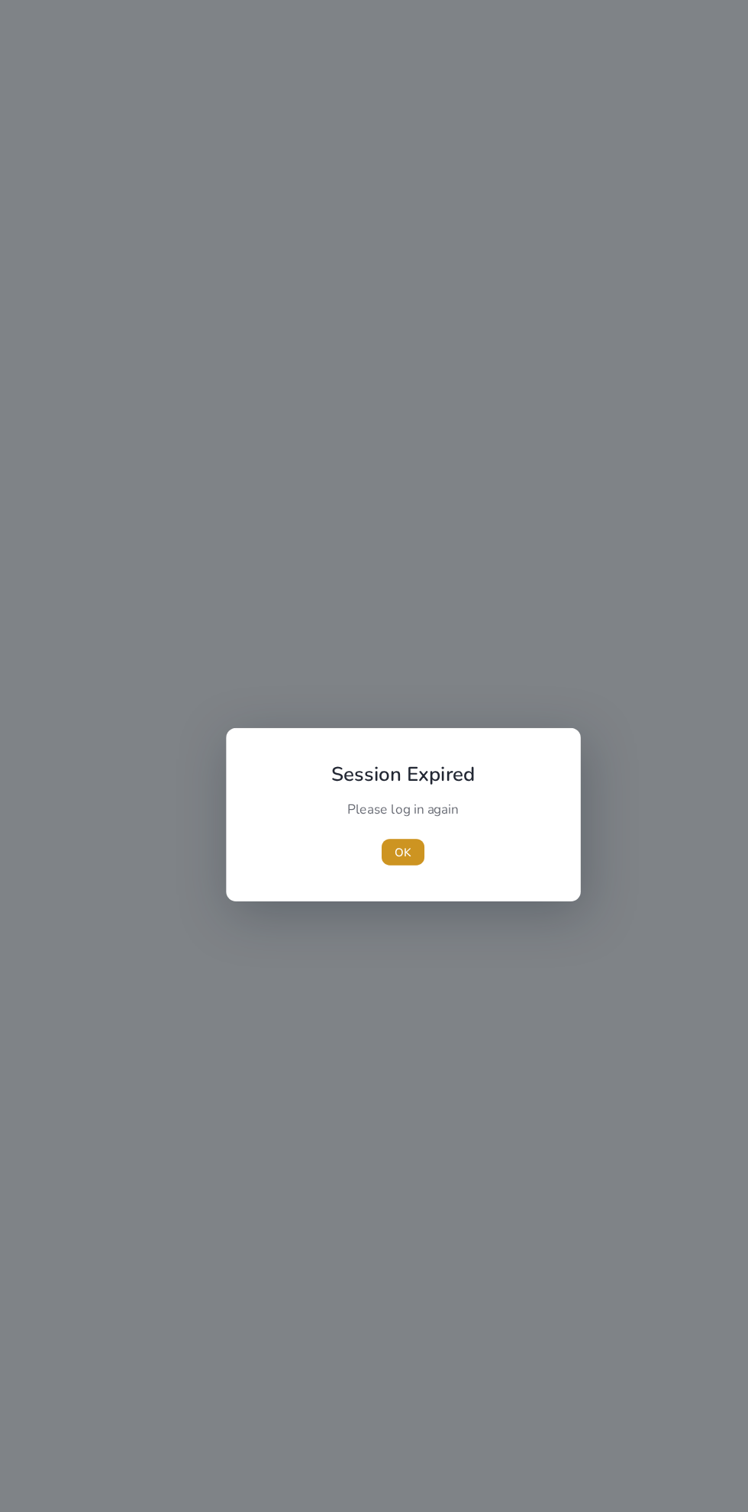
click at [374, 791] on span "OK" at bounding box center [373, 791] width 15 height 16
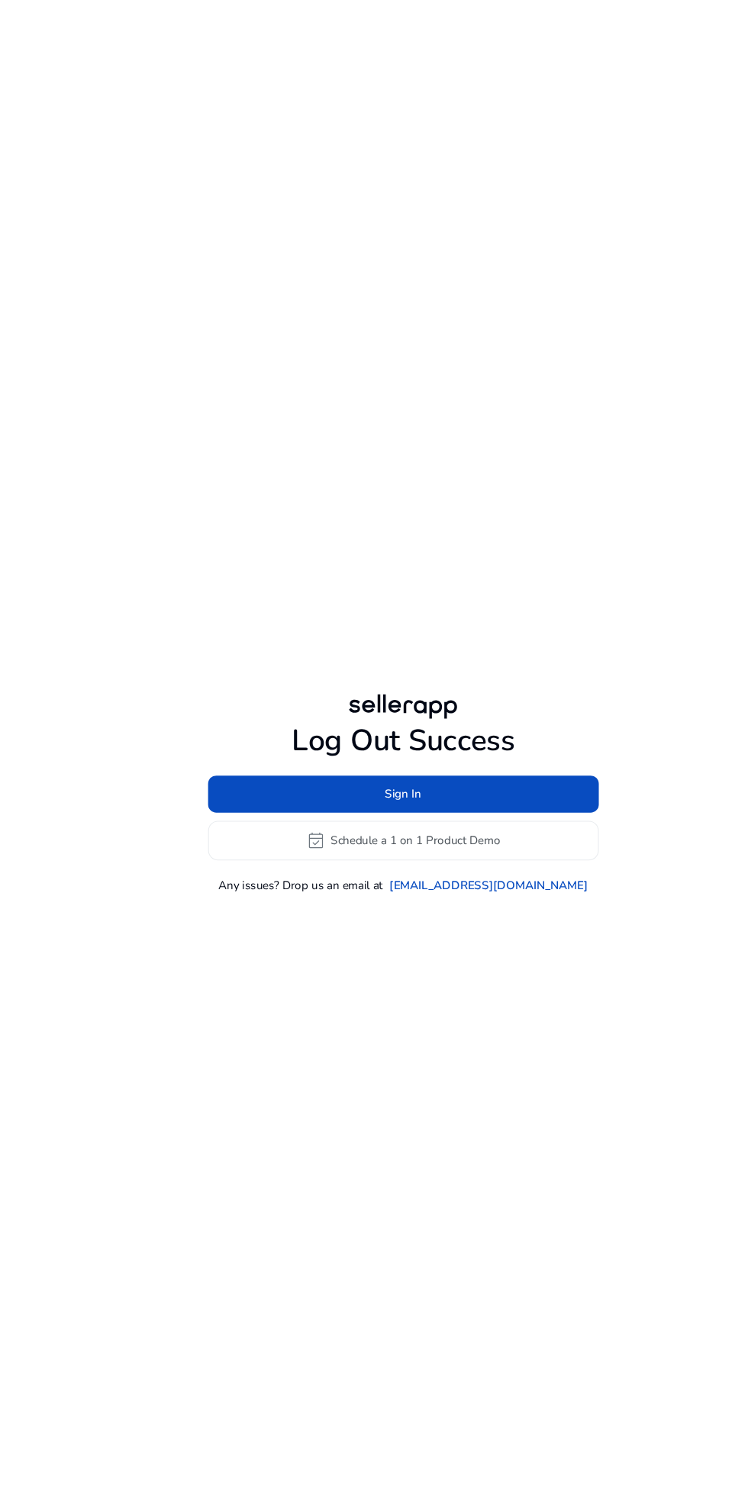
click at [480, 755] on span at bounding box center [374, 736] width 363 height 37
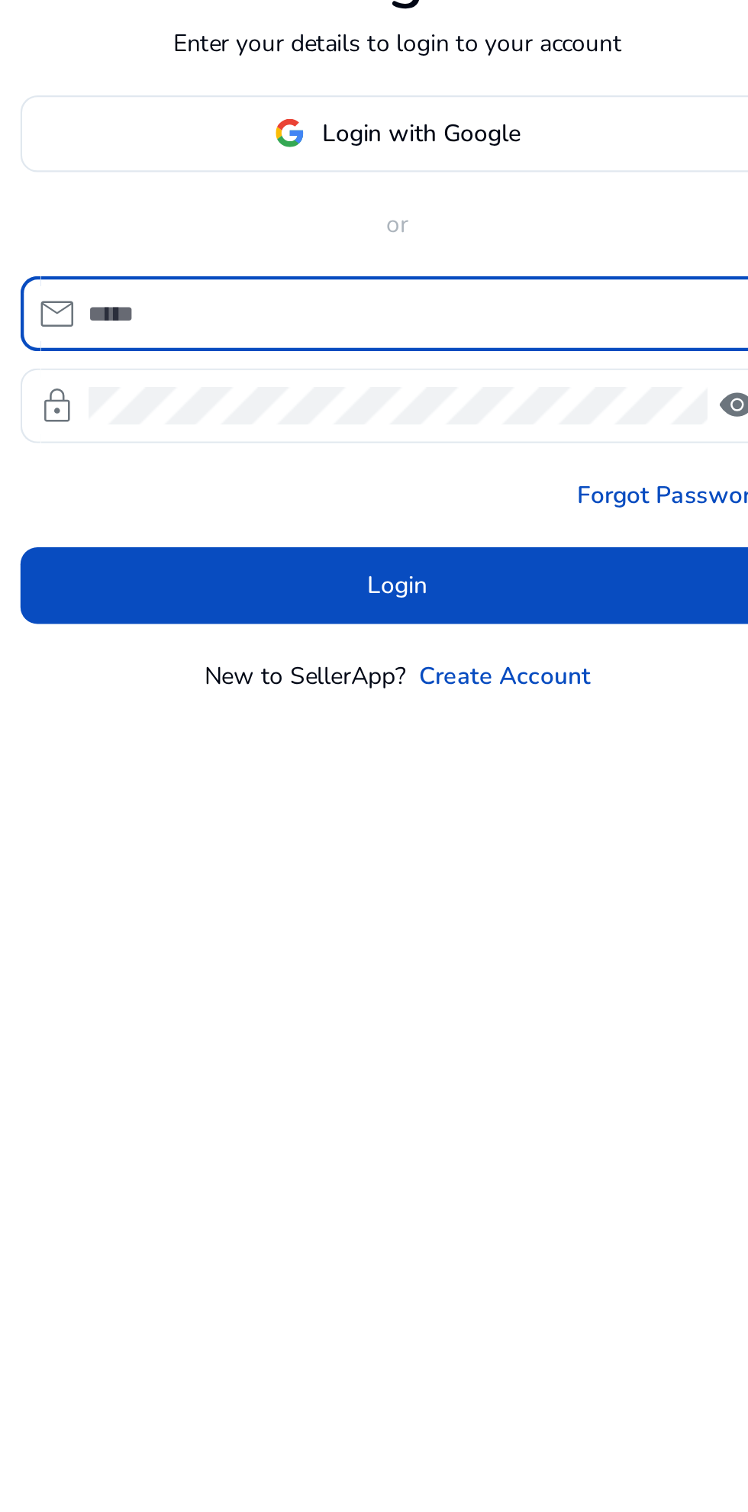
click at [275, 694] on span at bounding box center [374, 675] width 337 height 37
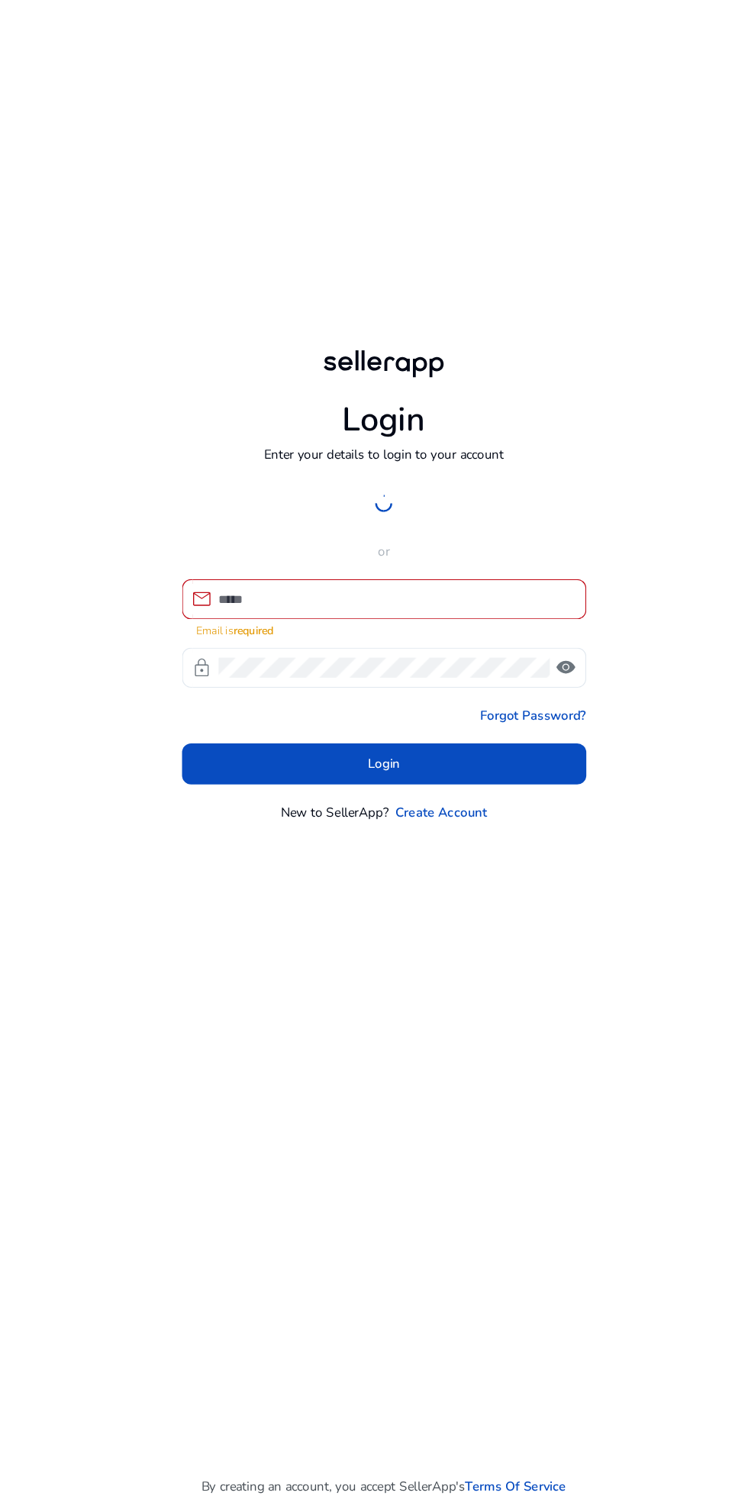
click at [514, 685] on div at bounding box center [374, 667] width 338 height 34
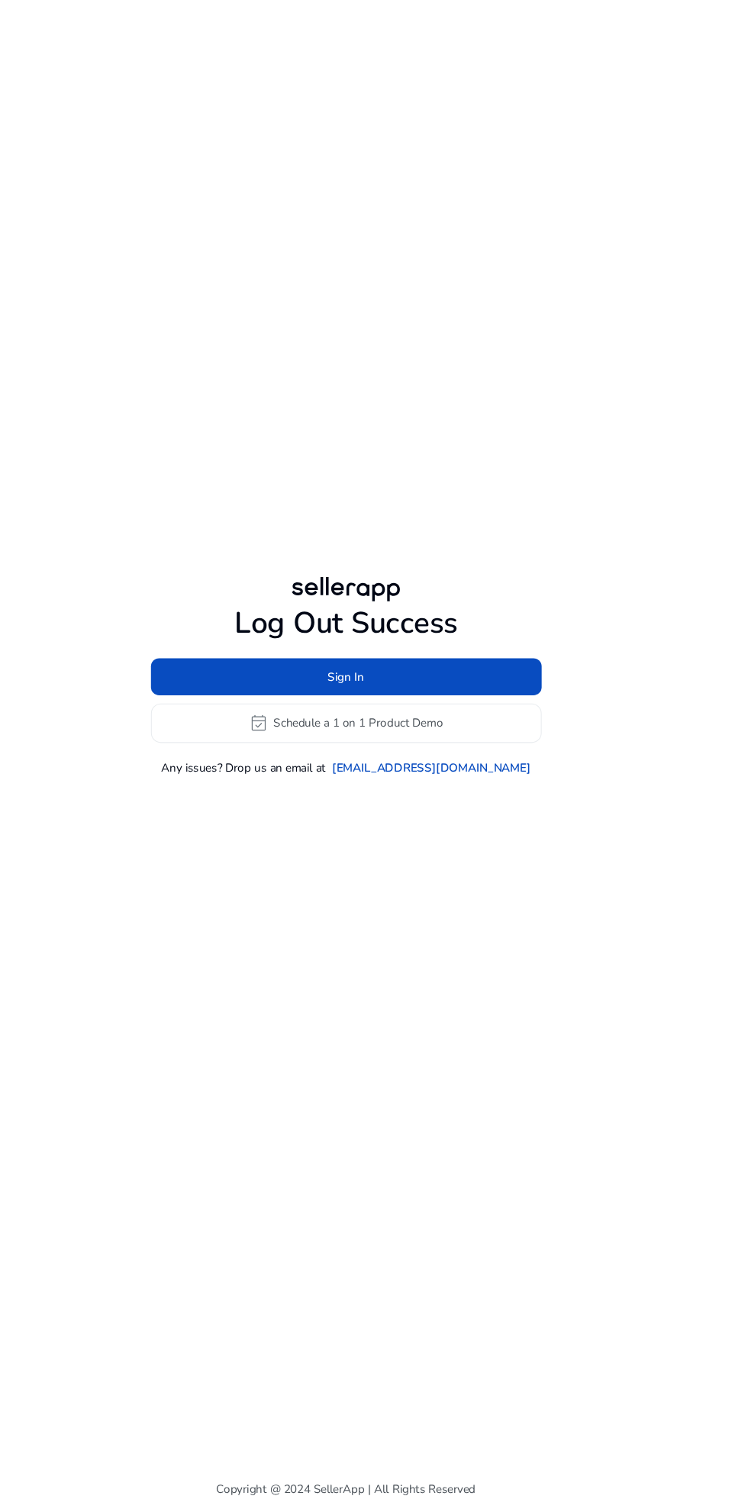
click at [514, 755] on span at bounding box center [374, 736] width 363 height 37
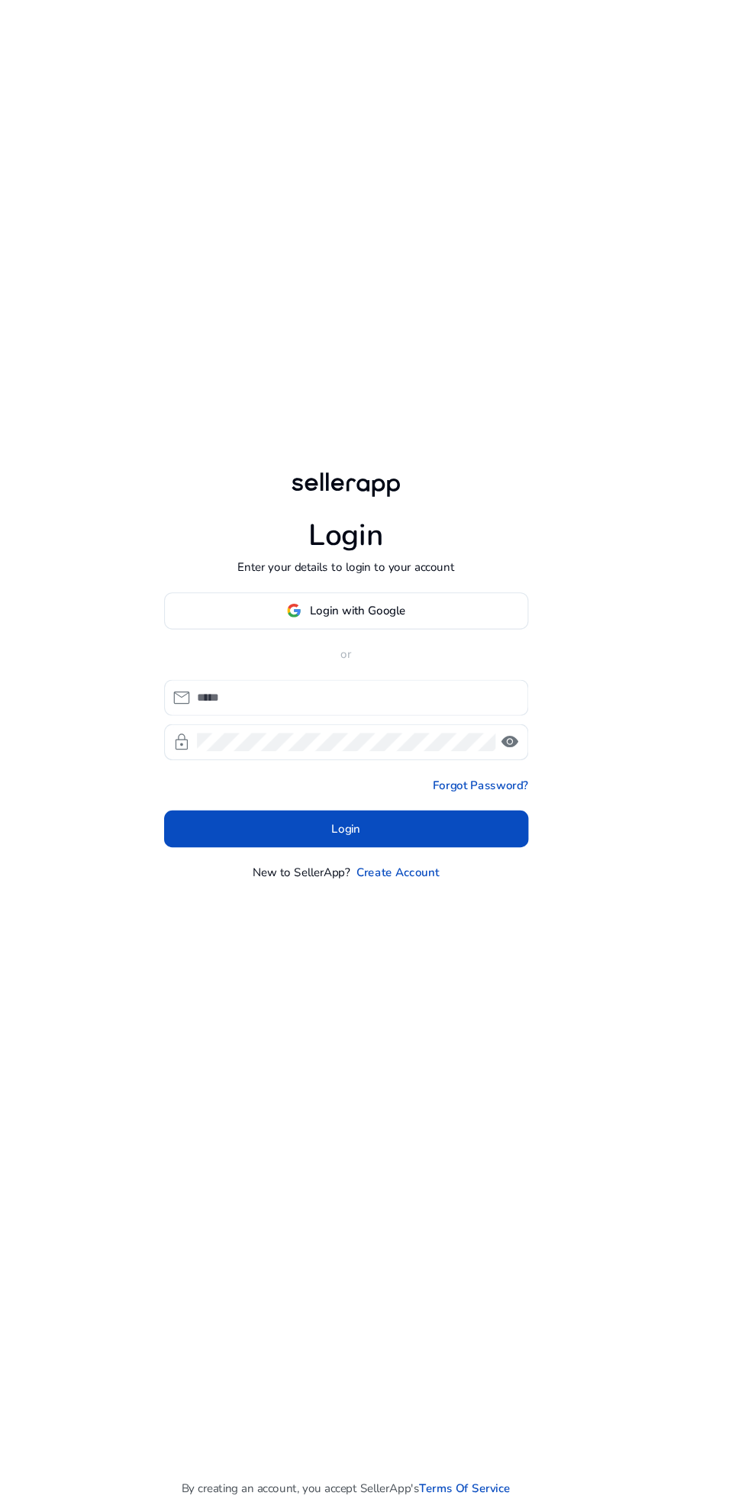
click at [484, 694] on span at bounding box center [374, 675] width 337 height 37
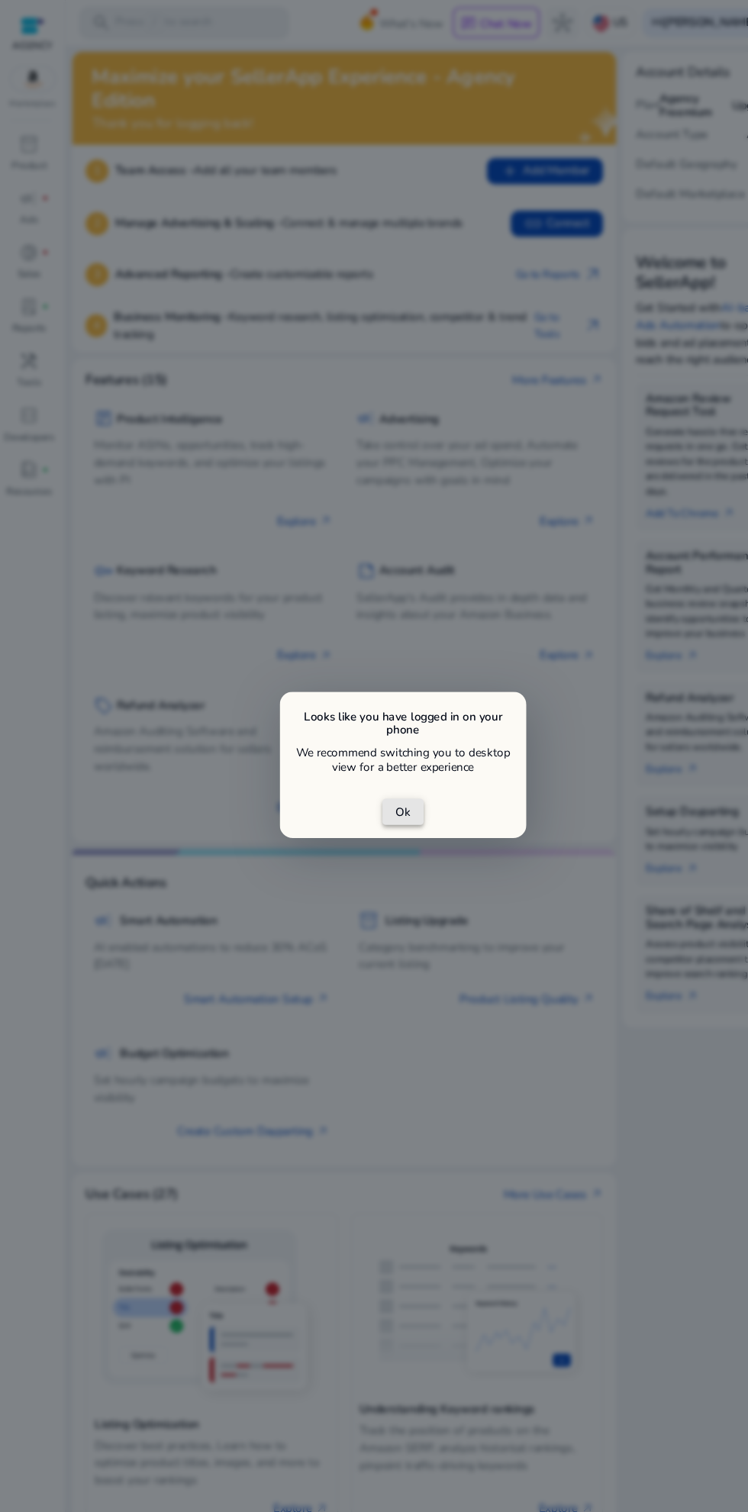
click at [369, 755] on span "Ok" at bounding box center [374, 754] width 14 height 16
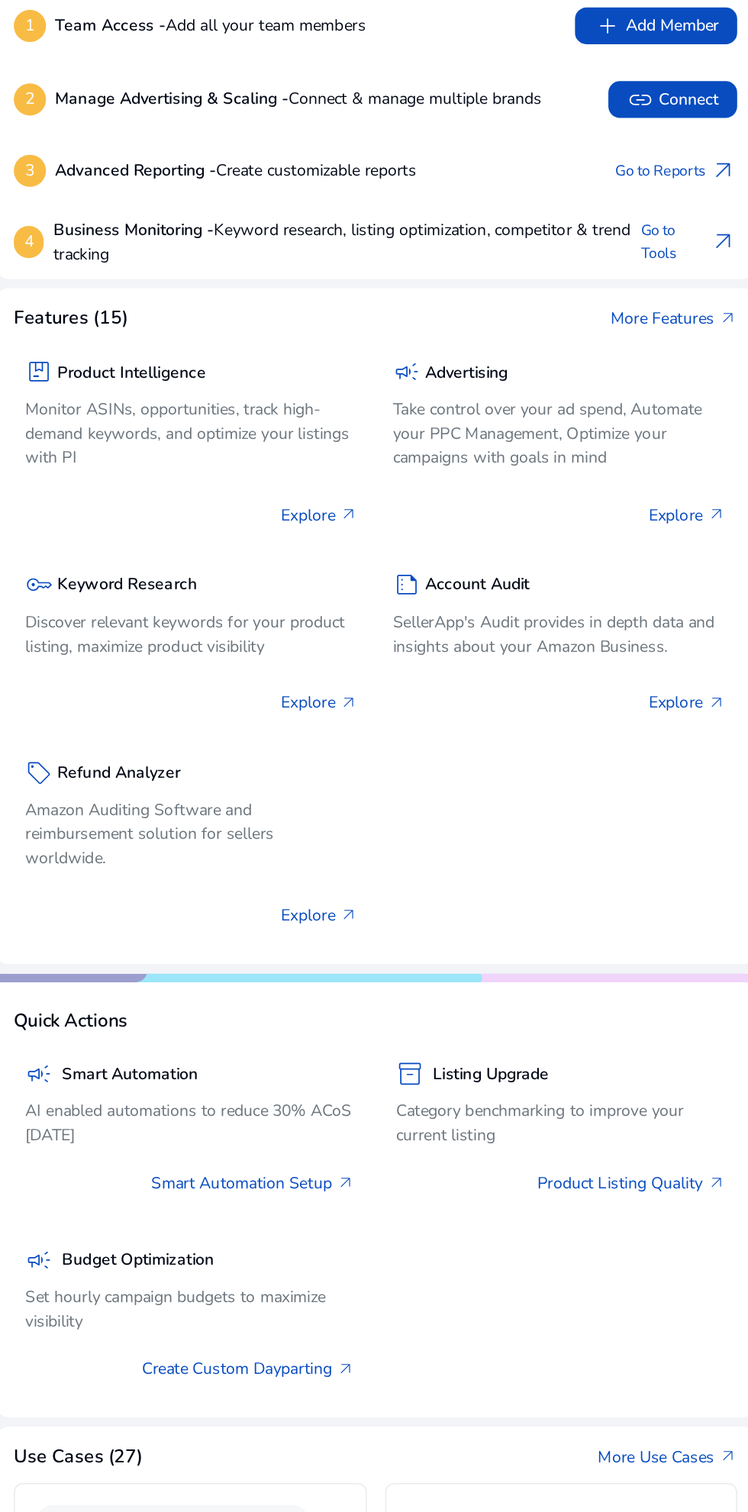
click at [212, 544] on div "key Keyword Research Discover relevant keywords for your product listing, maxim…" at bounding box center [197, 550] width 221 height 64
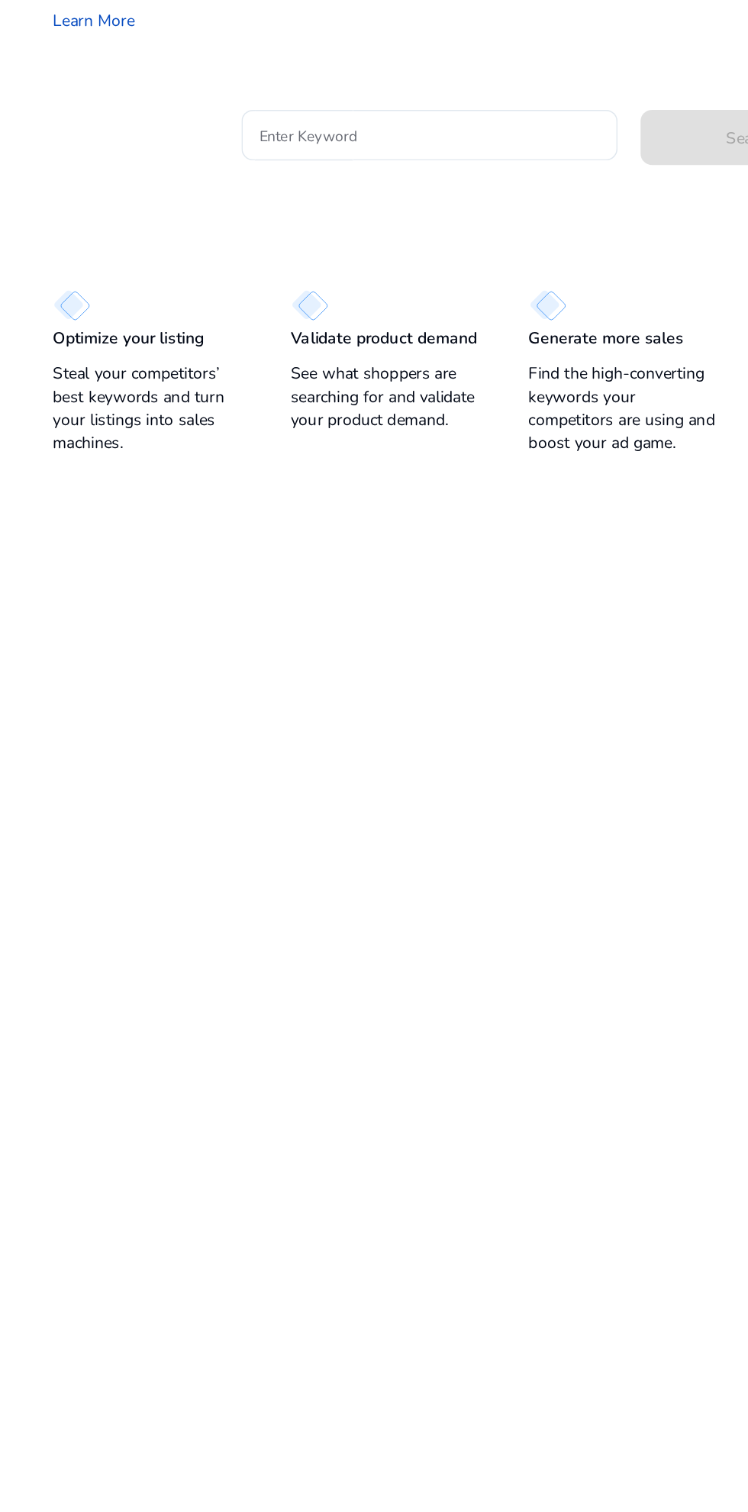
click at [275, 234] on input "Enter Keyword" at bounding box center [355, 231] width 225 height 17
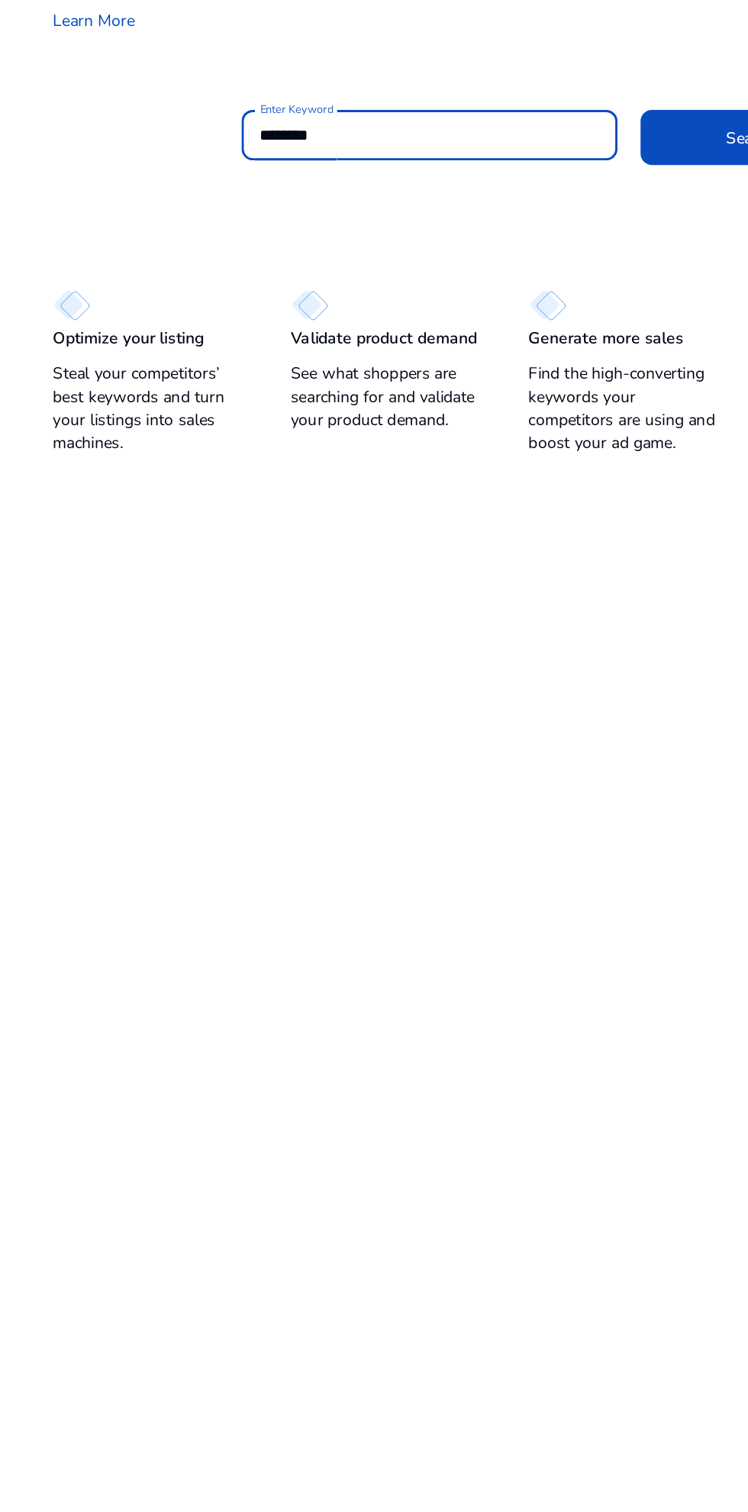
click at [318, 226] on input "*******" at bounding box center [355, 231] width 225 height 17
type input "**********"
click at [531, 234] on span at bounding box center [568, 232] width 147 height 37
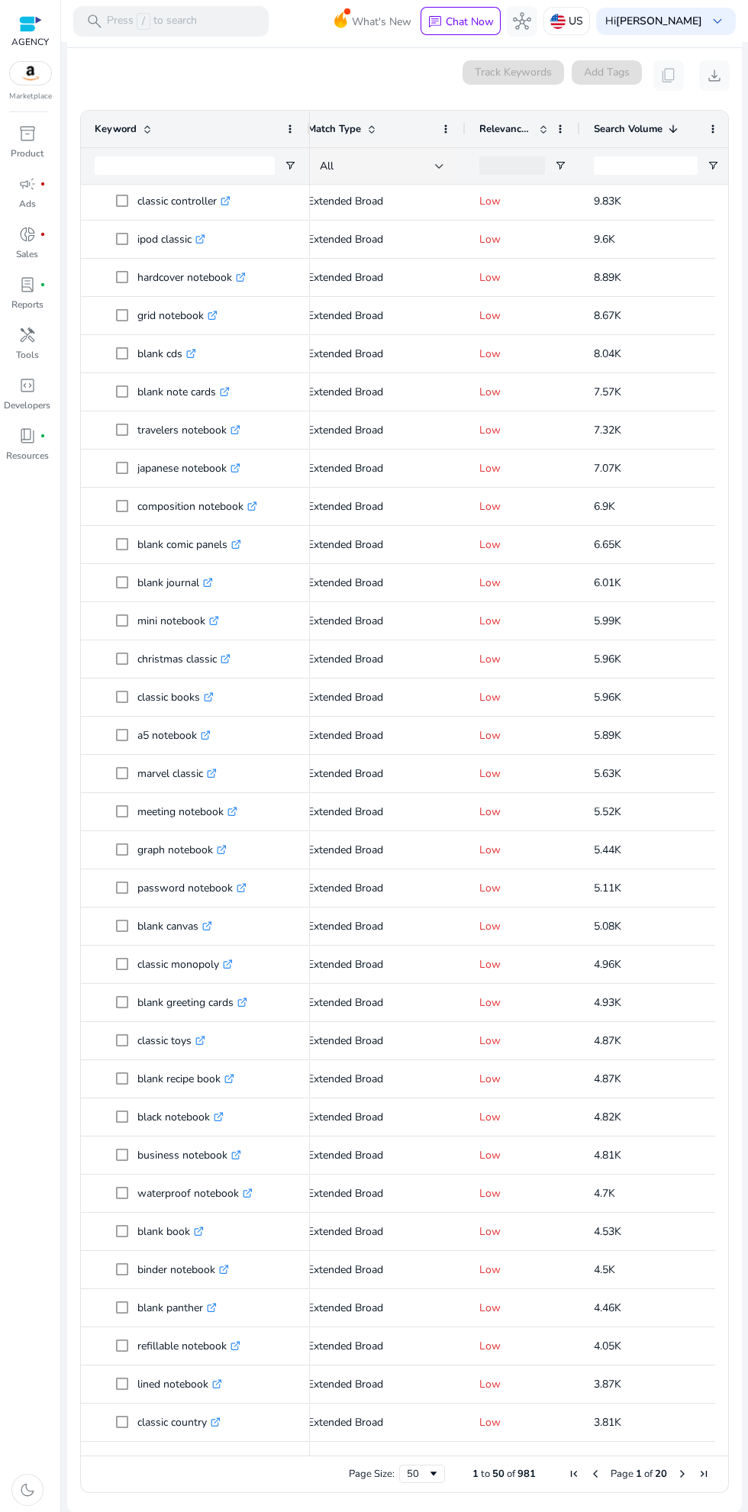
click at [31, 81] on img at bounding box center [30, 73] width 41 height 23
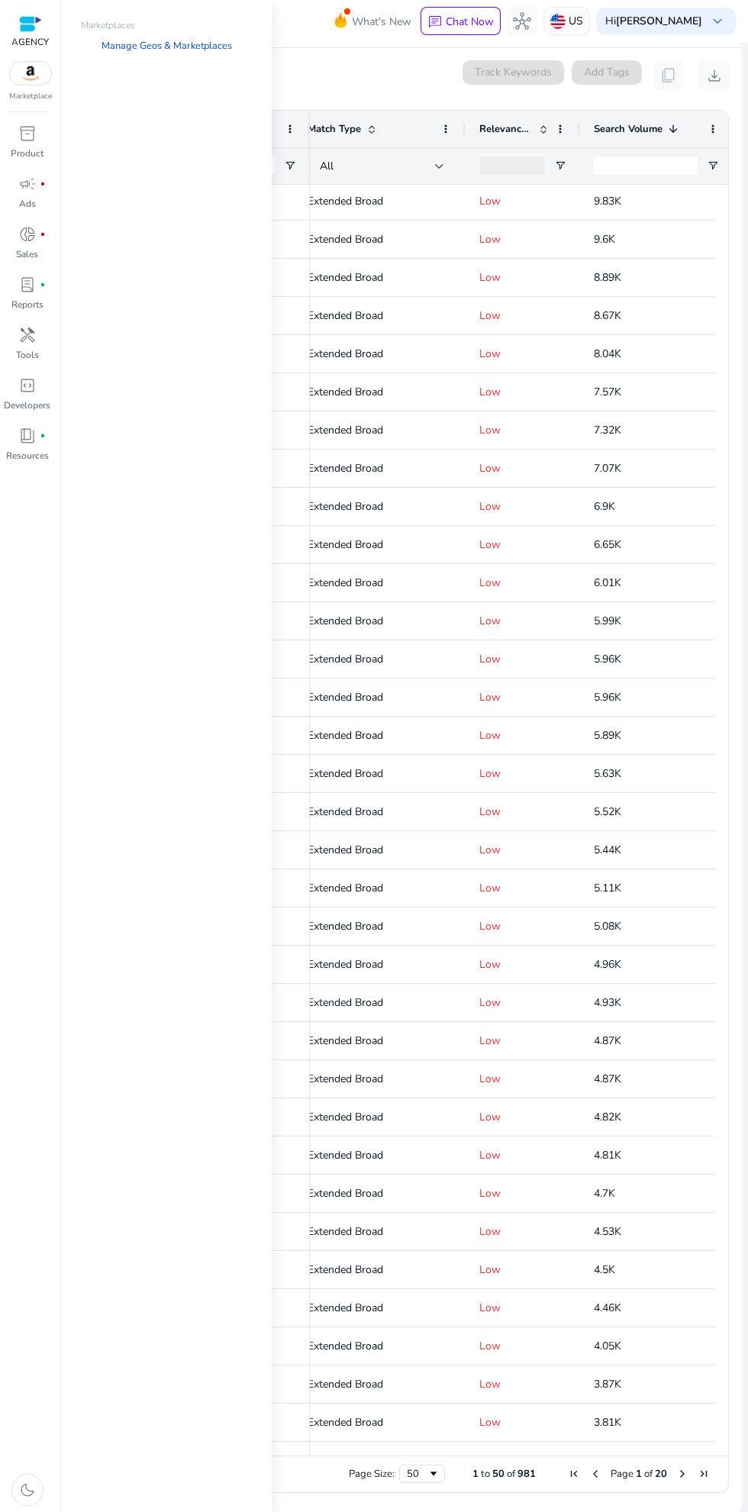
click at [23, 79] on img at bounding box center [30, 73] width 41 height 23
click at [343, 25] on icon at bounding box center [341, 24] width 5 height 7
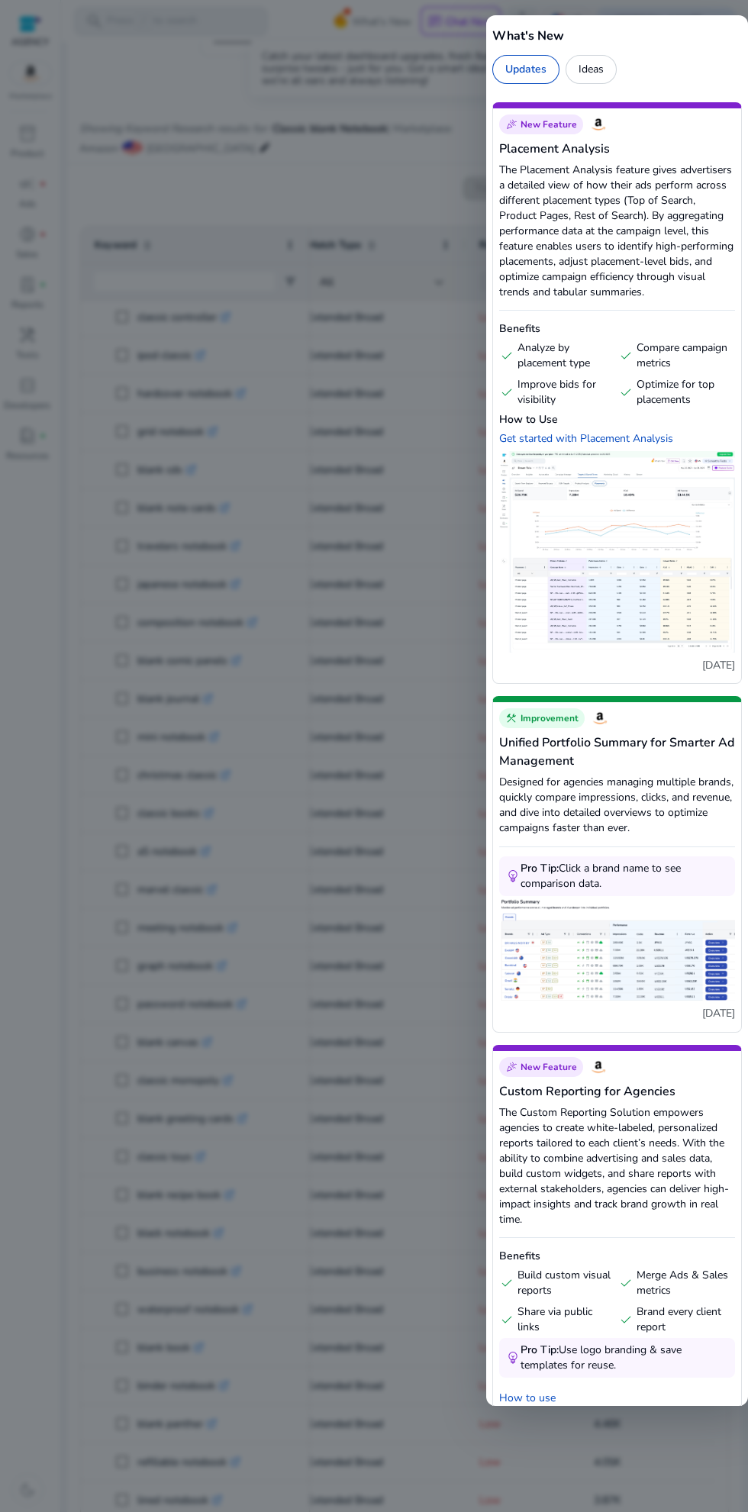
click at [251, 127] on div at bounding box center [374, 756] width 748 height 1512
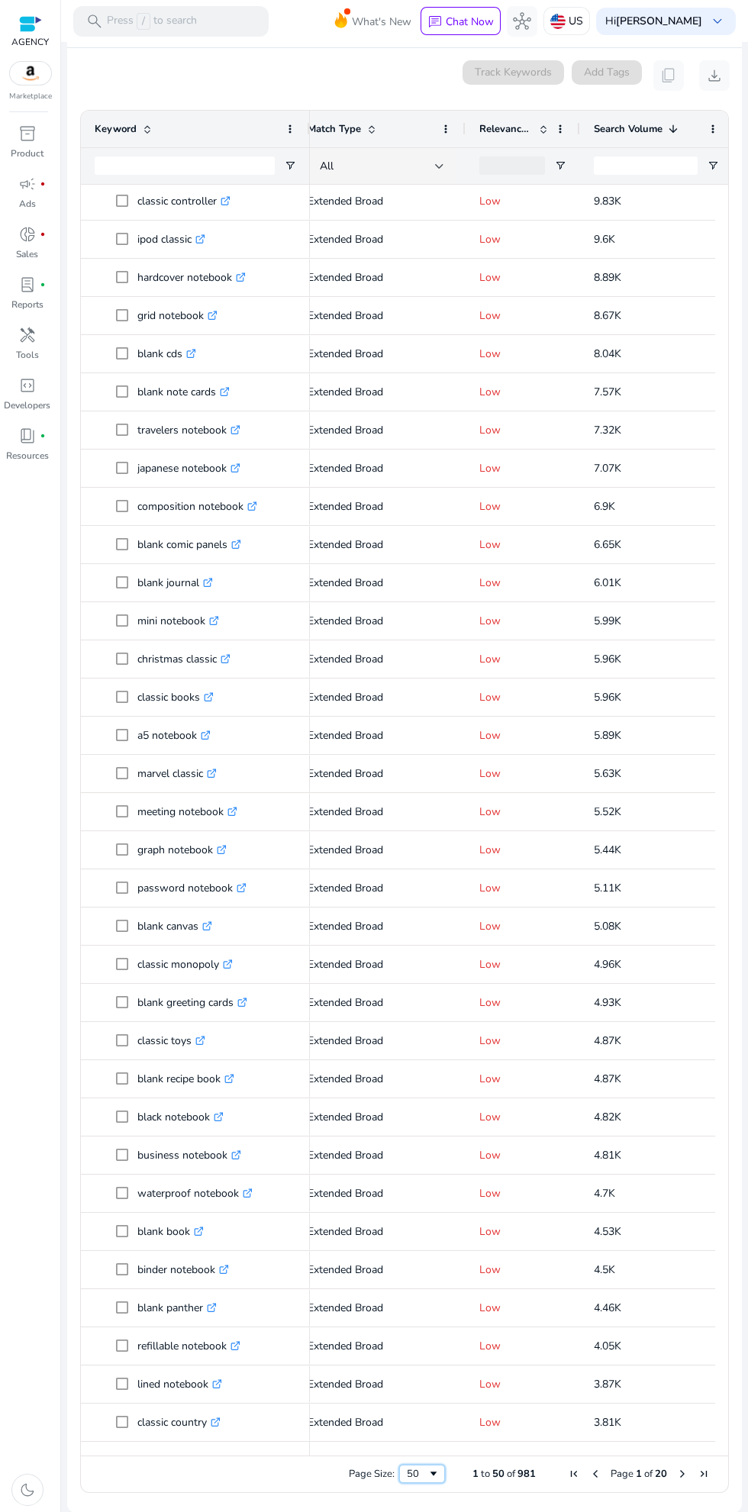
click at [415, 1474] on div "50" at bounding box center [417, 1474] width 21 height 14
click at [427, 1474] on span "Page Size" at bounding box center [433, 1474] width 12 height 12
